Goal: Navigation & Orientation: Understand site structure

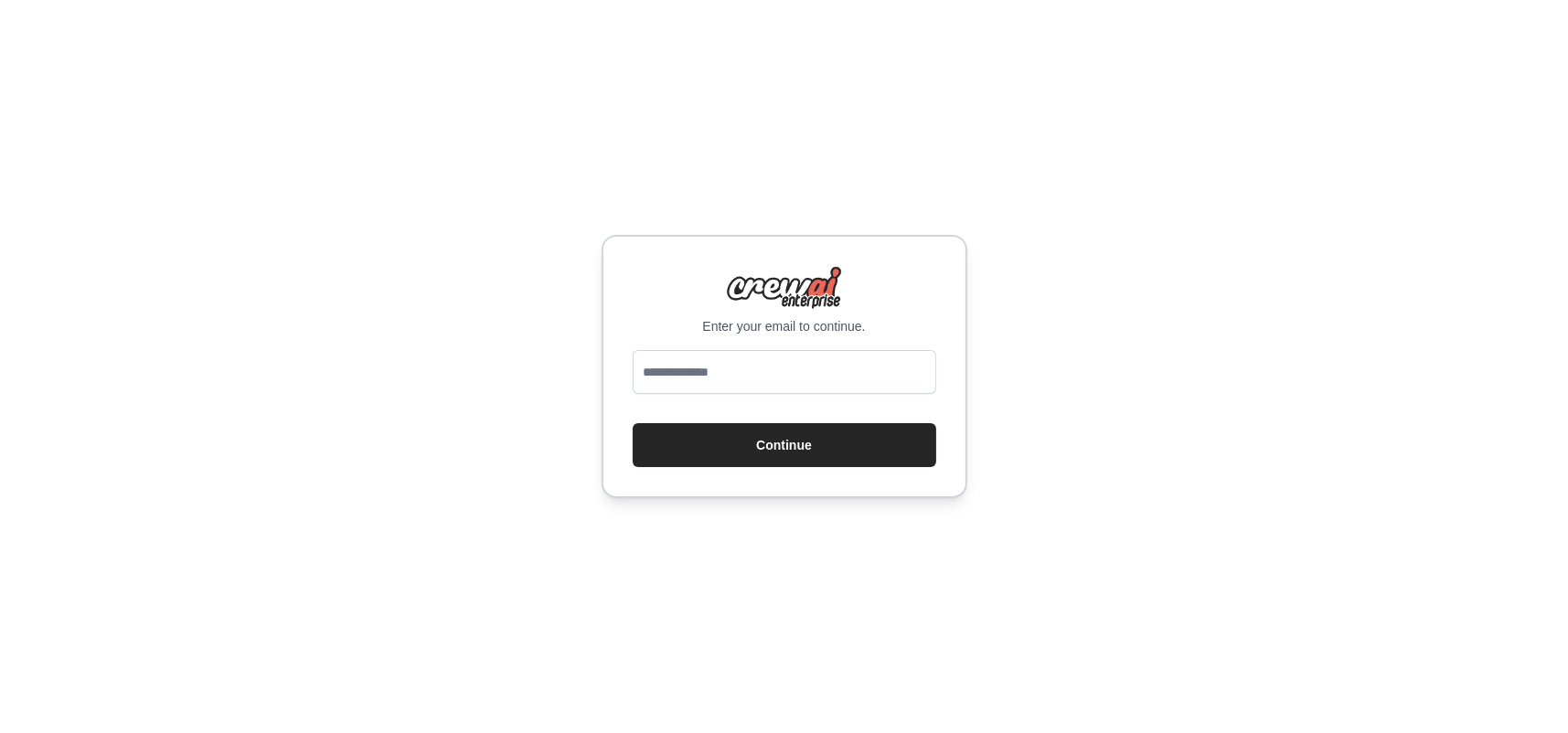
click at [744, 361] on input "email" at bounding box center [784, 372] width 303 height 44
type input "**********"
click at [798, 435] on button "Continue" at bounding box center [784, 445] width 303 height 44
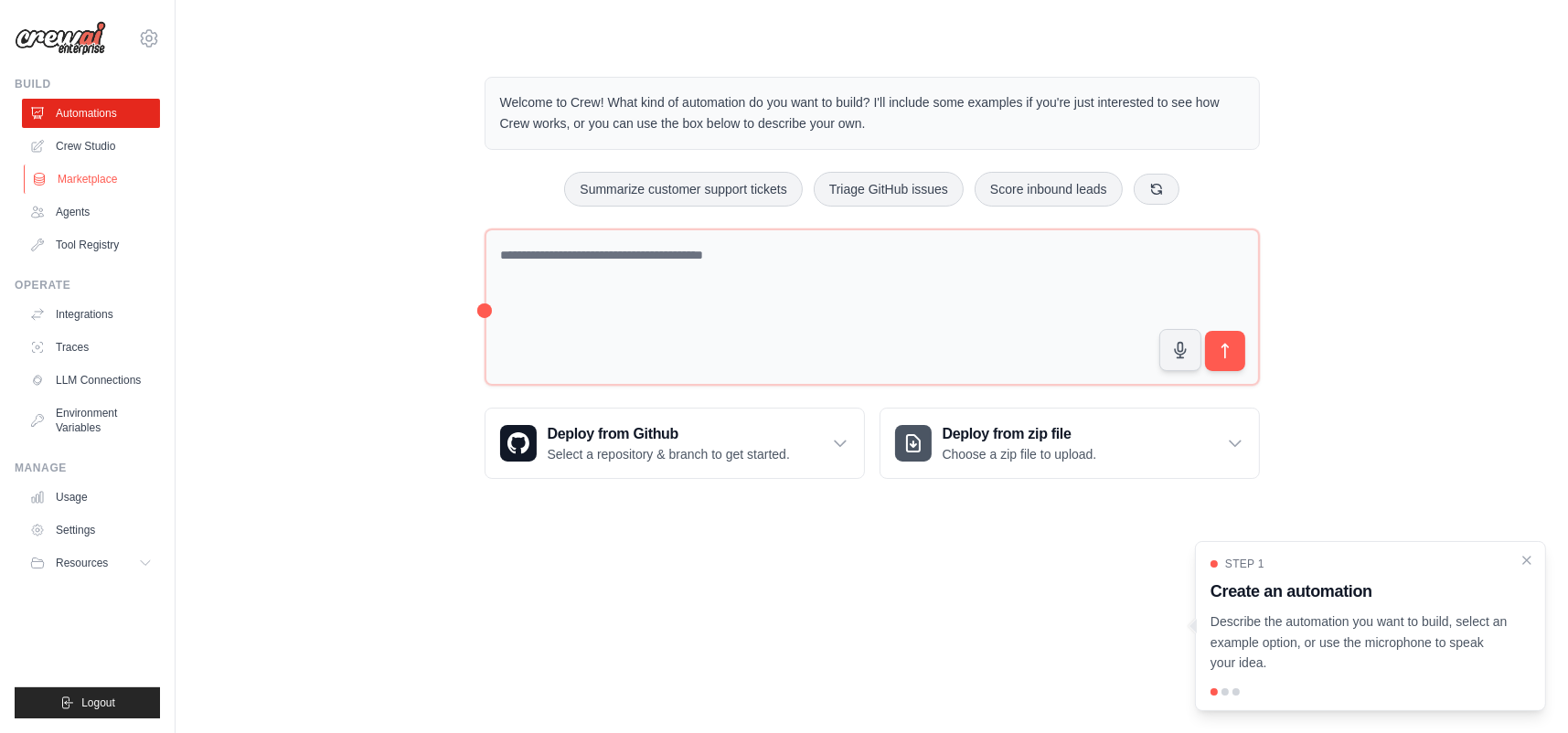
click at [89, 176] on link "Marketplace" at bounding box center [92, 179] width 138 height 29
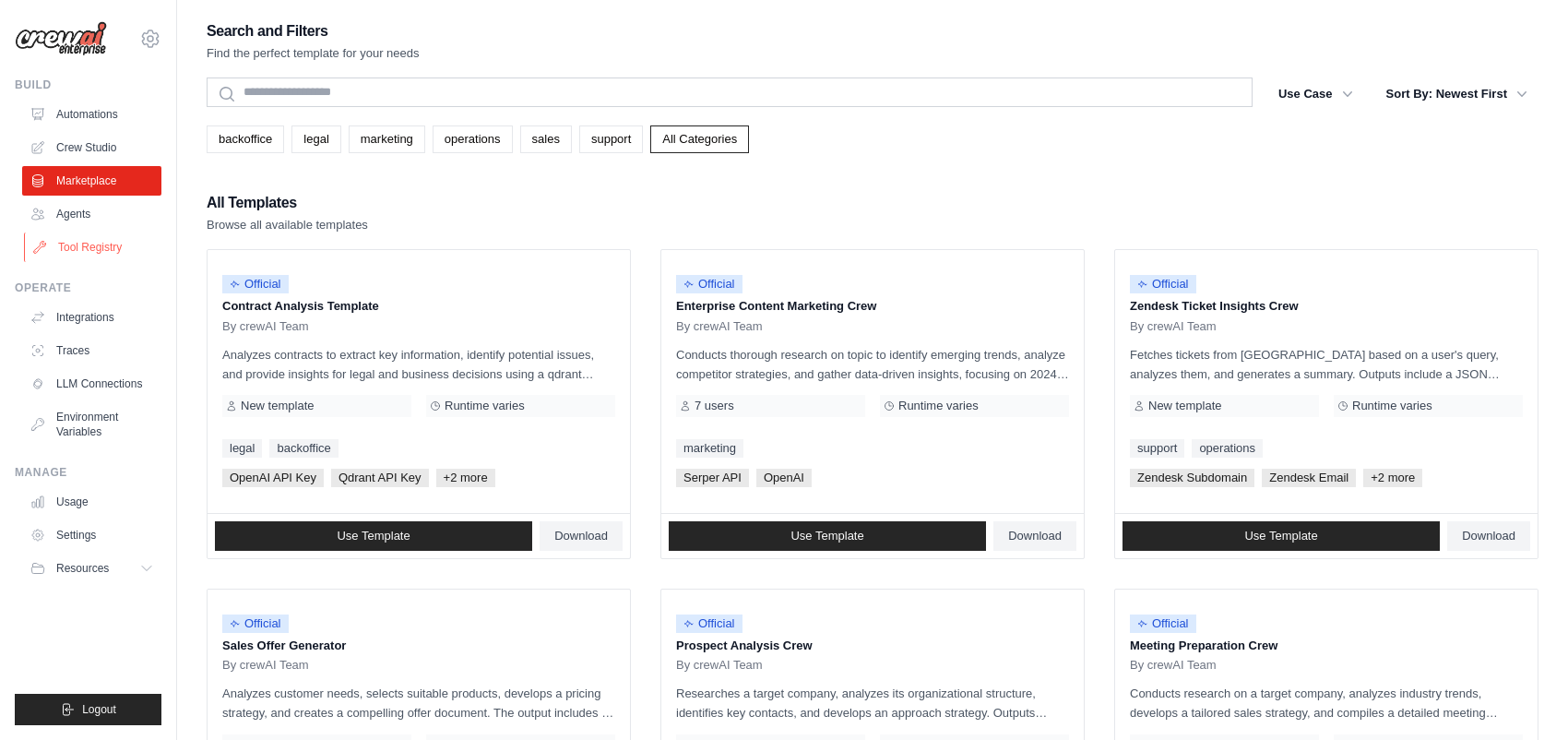
click at [84, 238] on link "Tool Registry" at bounding box center [93, 247] width 139 height 29
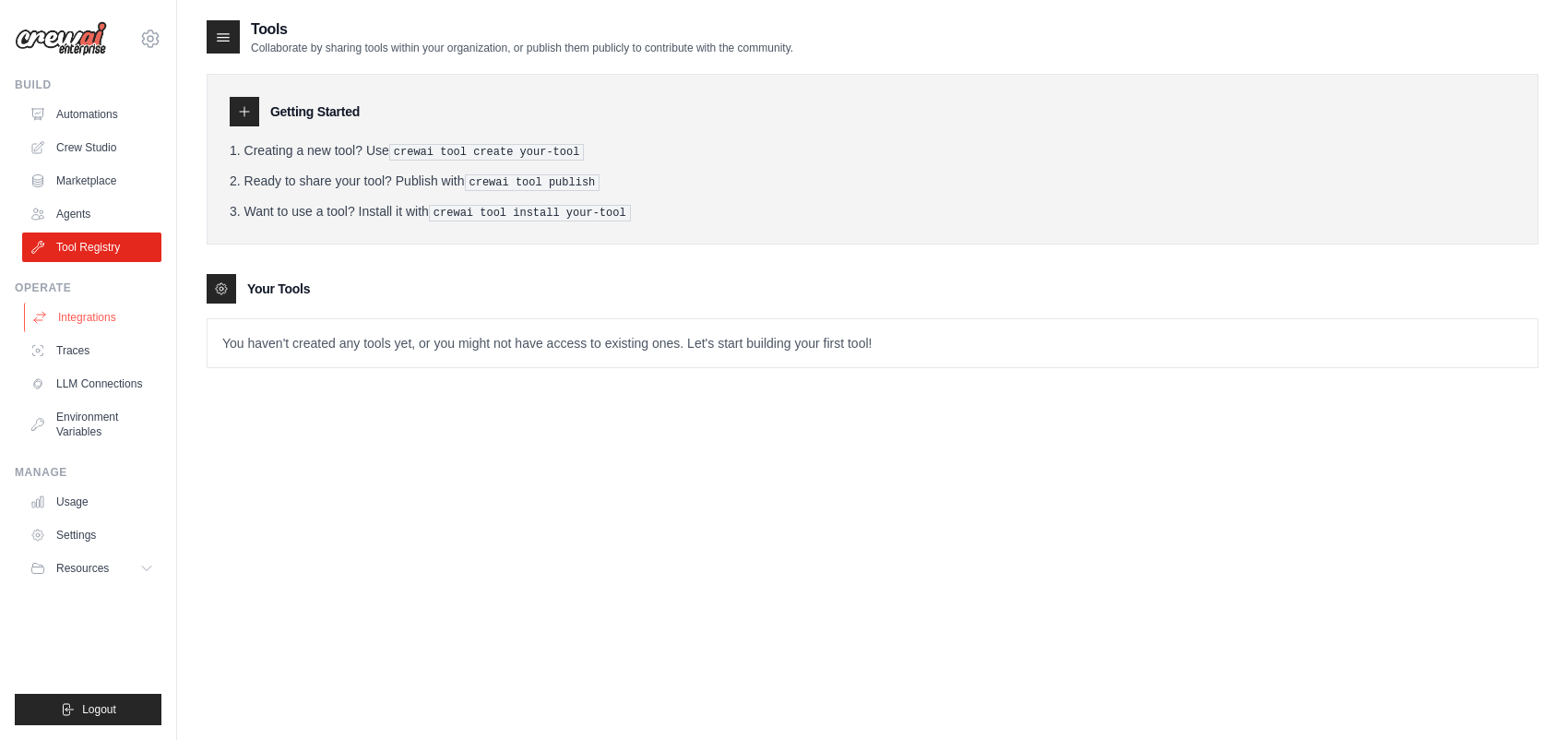
click at [91, 314] on link "Integrations" at bounding box center [93, 318] width 139 height 29
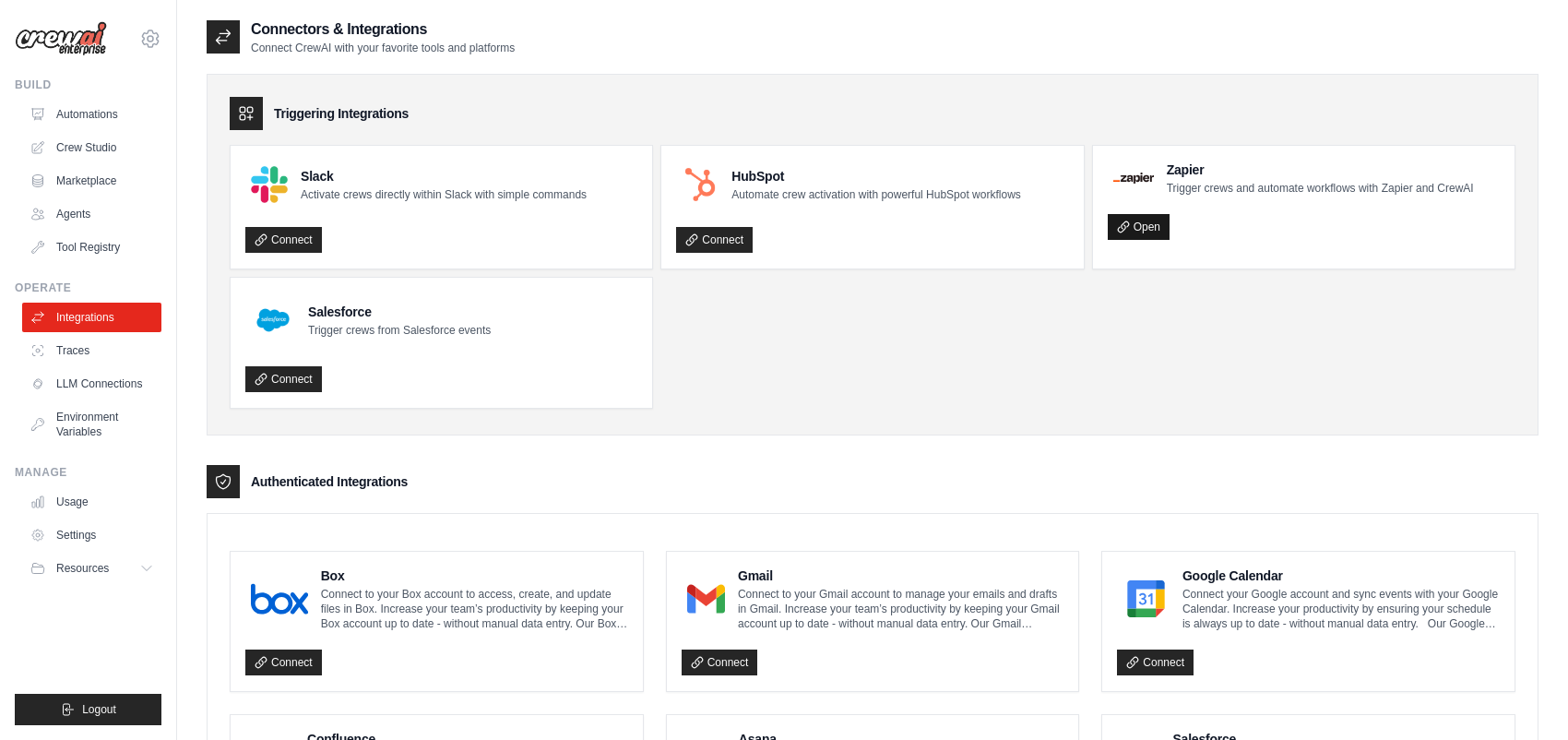
click at [1145, 220] on link "Open" at bounding box center [1139, 226] width 62 height 26
click at [287, 236] on link "Connect" at bounding box center [284, 240] width 77 height 26
click at [1150, 221] on link "Open" at bounding box center [1139, 226] width 62 height 26
click at [329, 480] on h3 "Authenticated Integrations" at bounding box center [329, 481] width 157 height 18
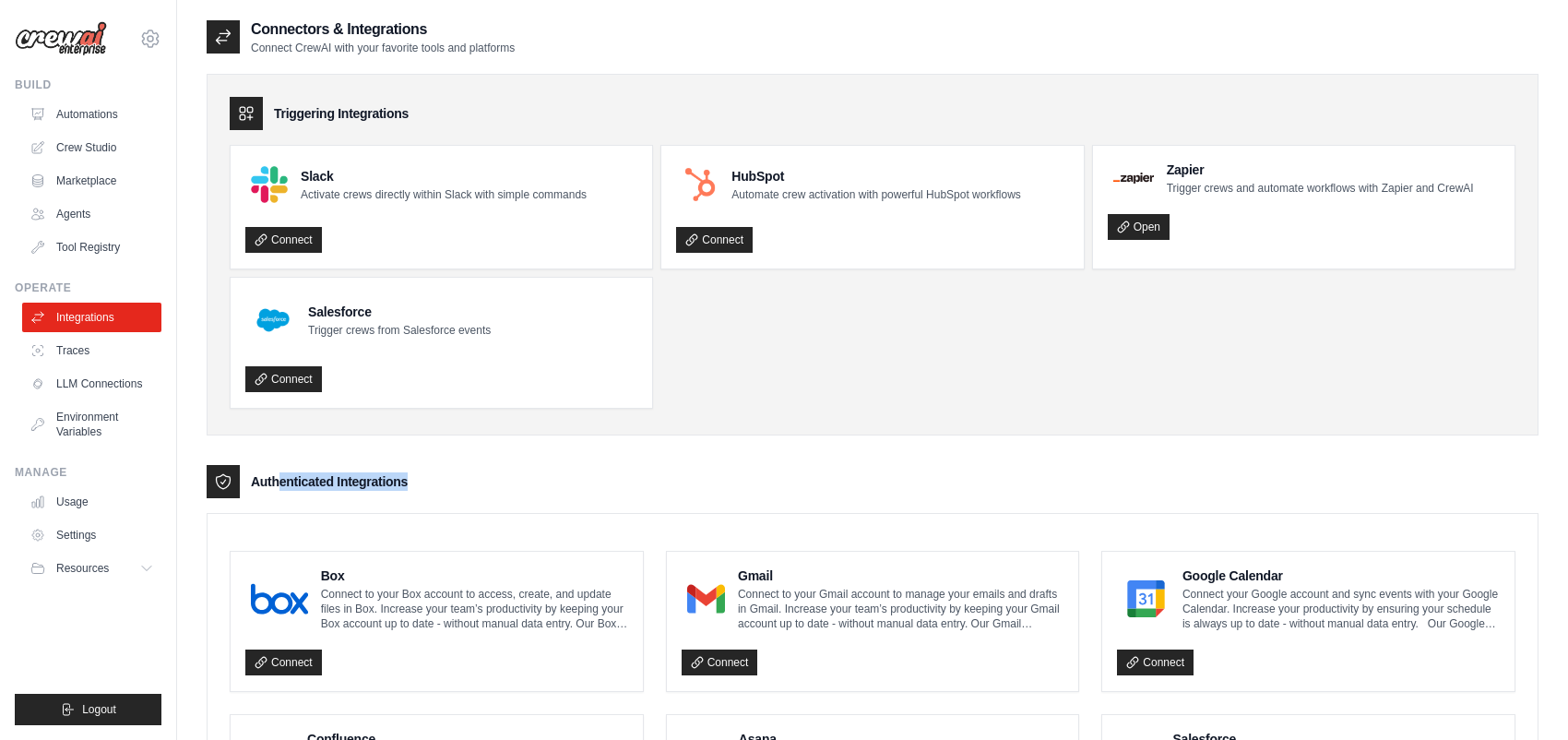
click at [329, 480] on h3 "Authenticated Integrations" at bounding box center [329, 481] width 157 height 18
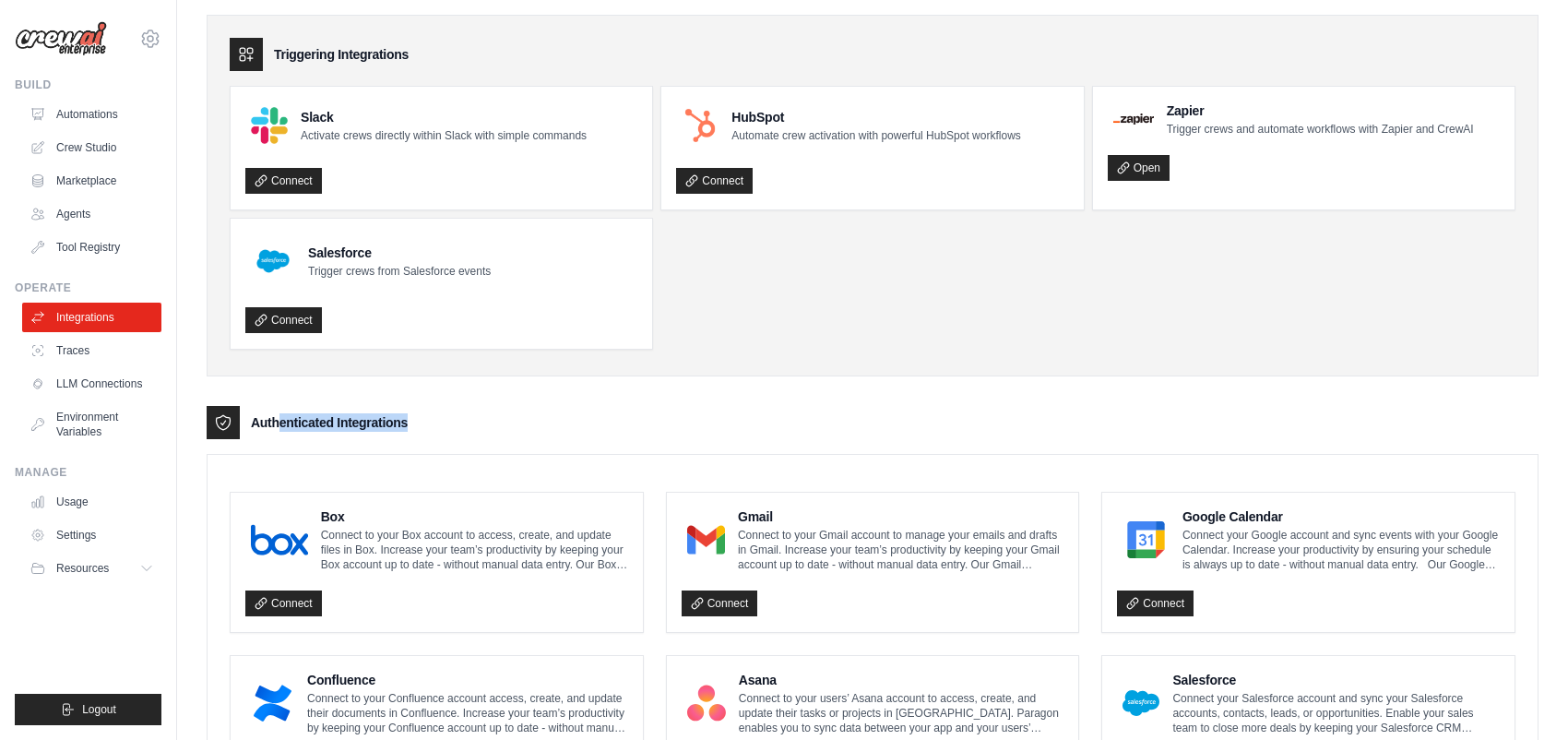
scroll to position [92, 0]
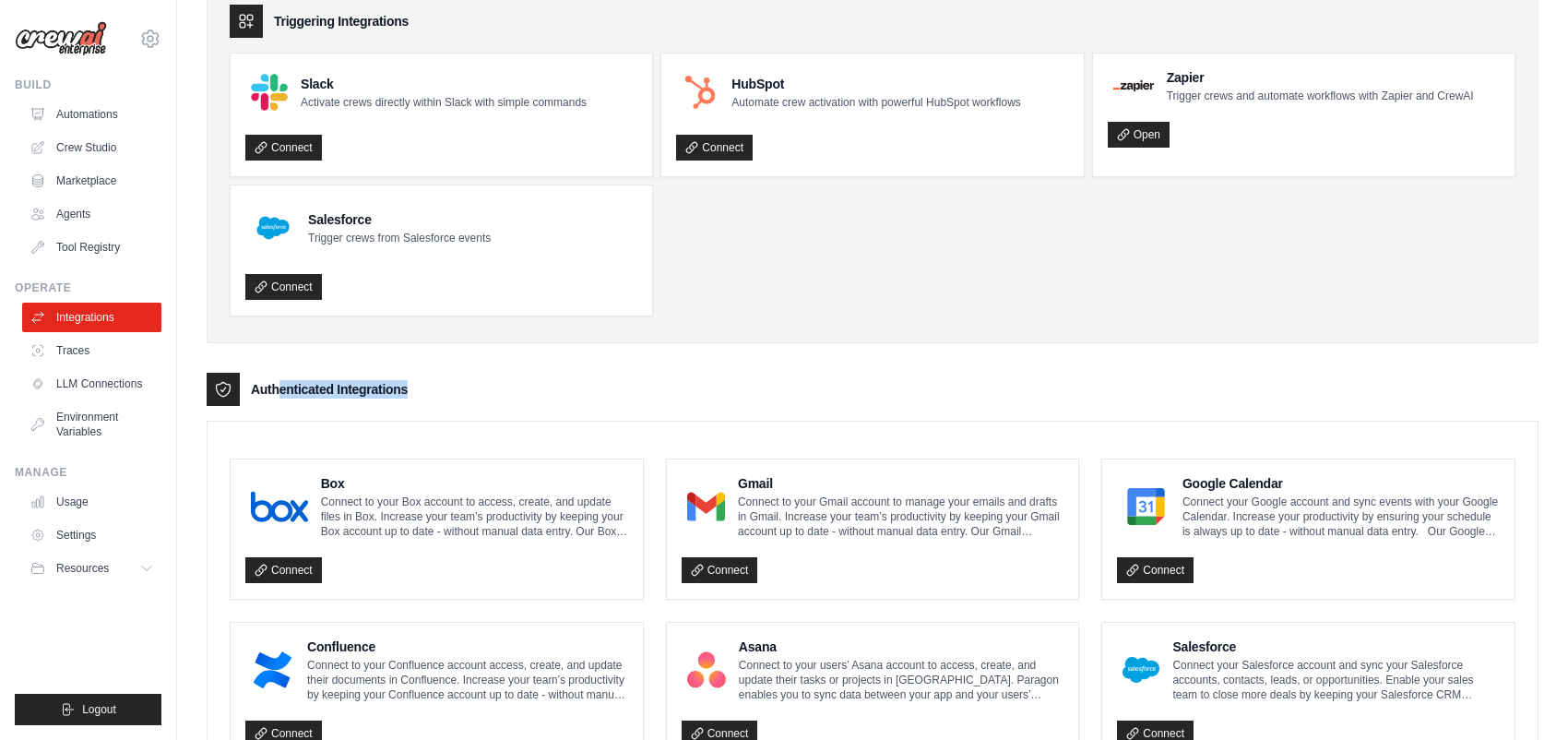
click at [870, 380] on div "Authenticated Integrations" at bounding box center [873, 389] width 1332 height 33
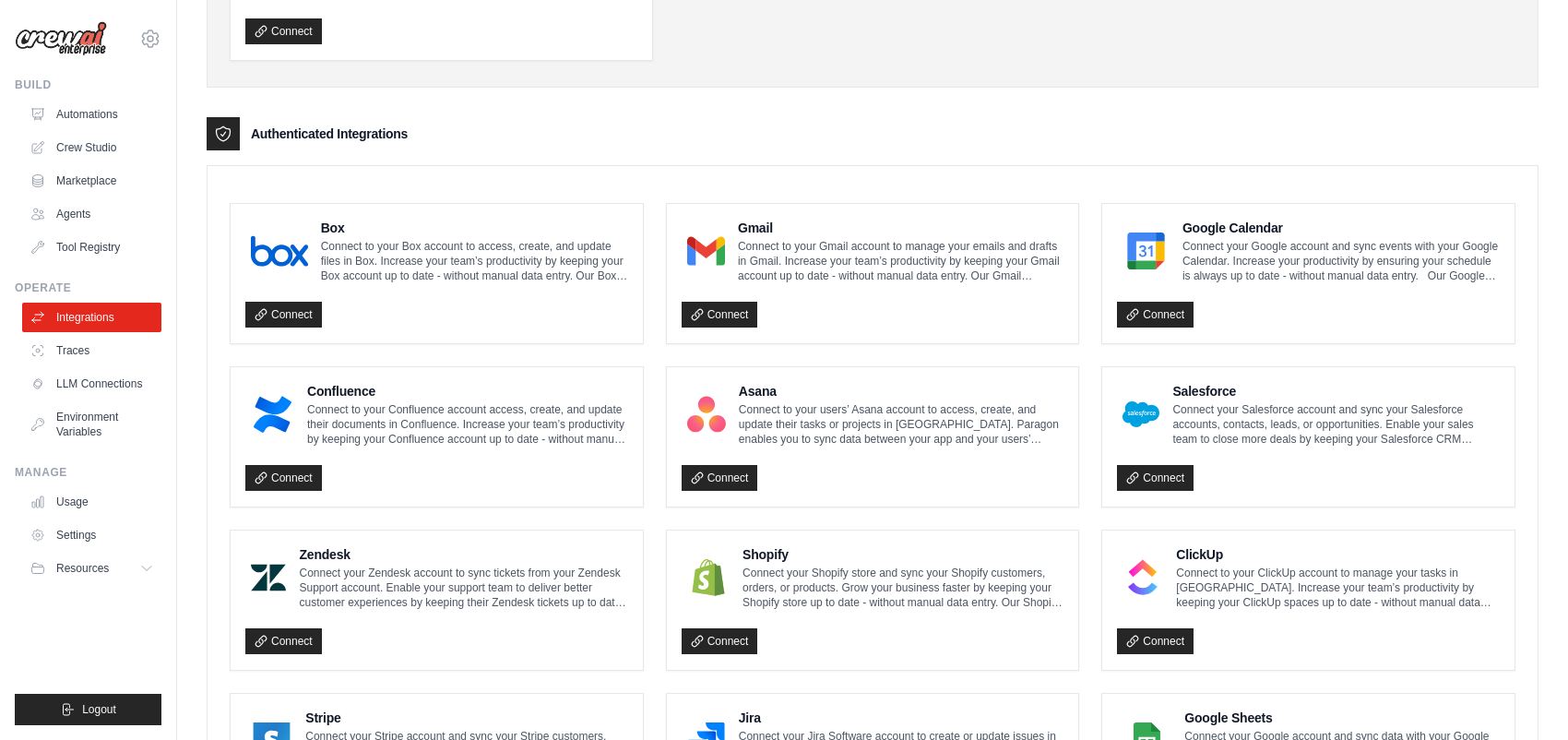
scroll to position [369, 0]
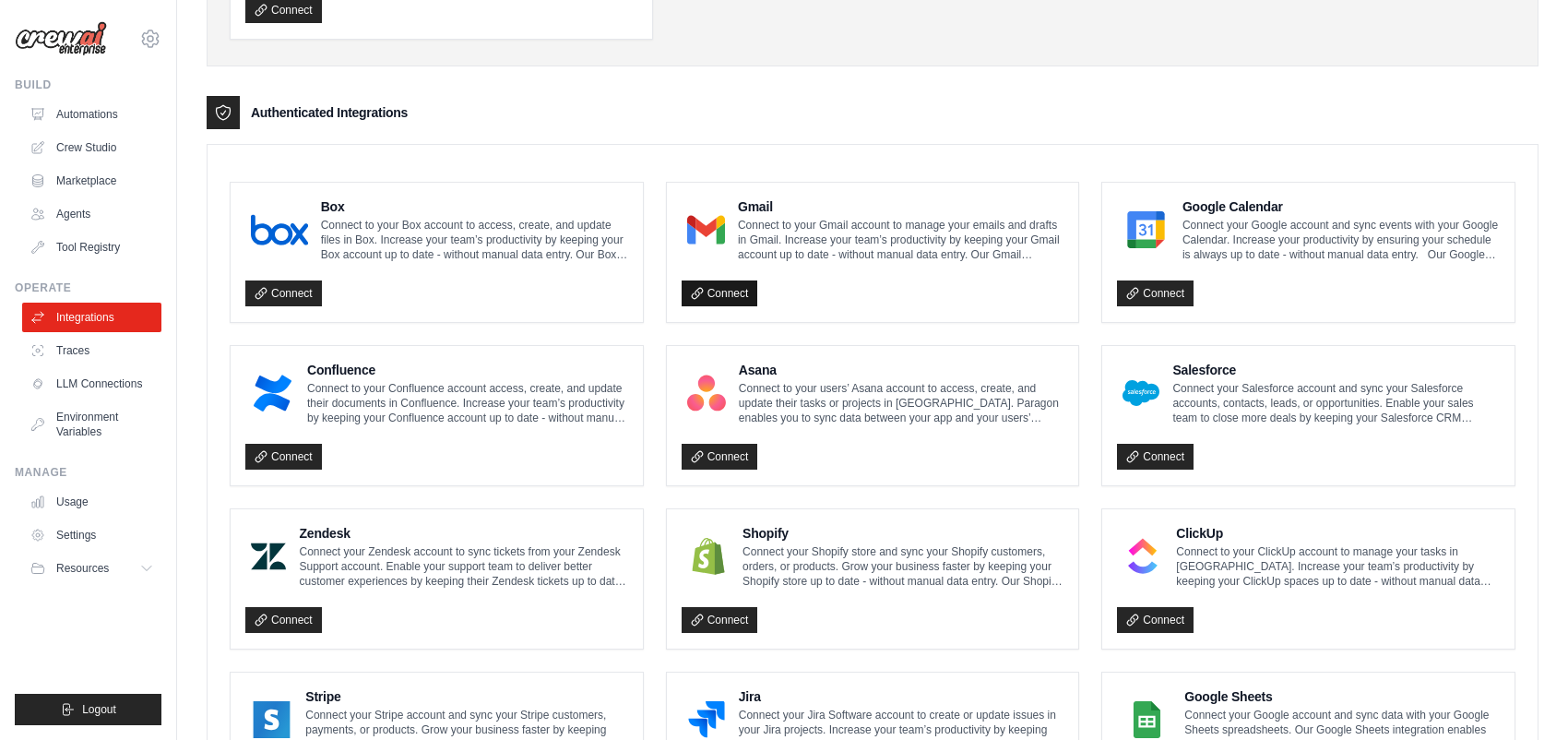
click at [724, 296] on link "Connect" at bounding box center [719, 293] width 77 height 26
